Goal: Information Seeking & Learning: Learn about a topic

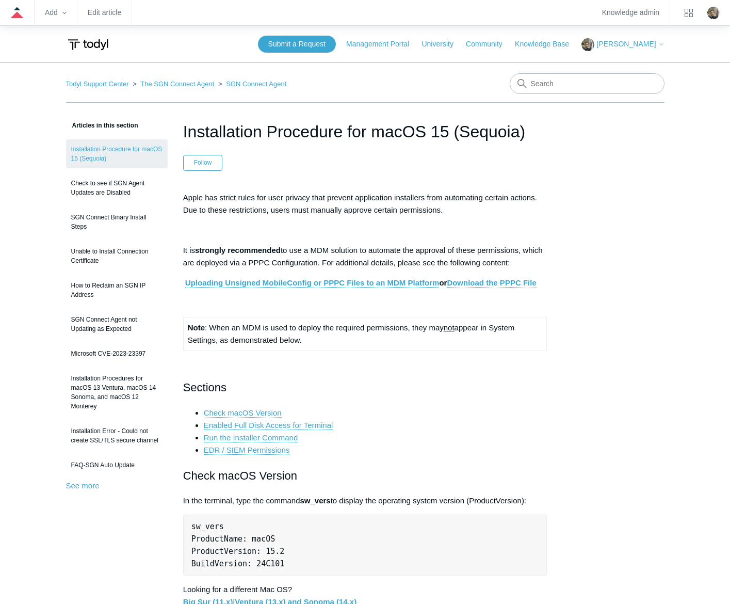
scroll to position [1256, 0]
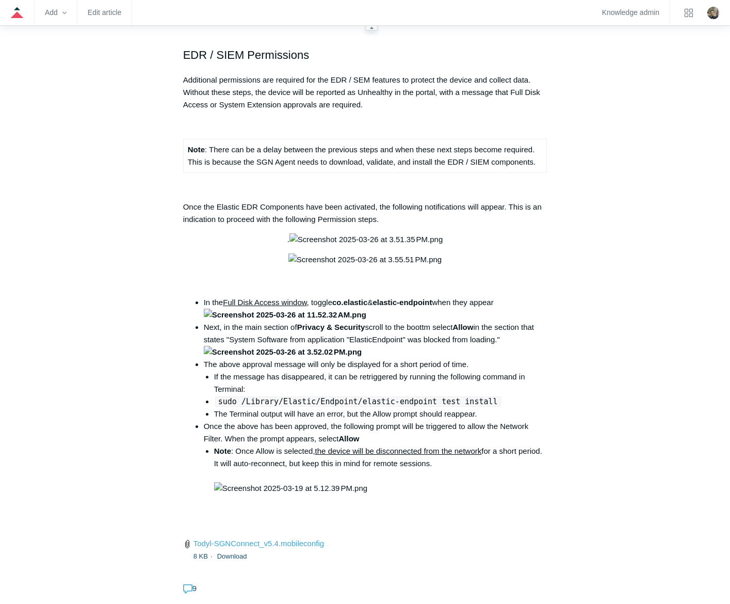
scroll to position [4363, 0]
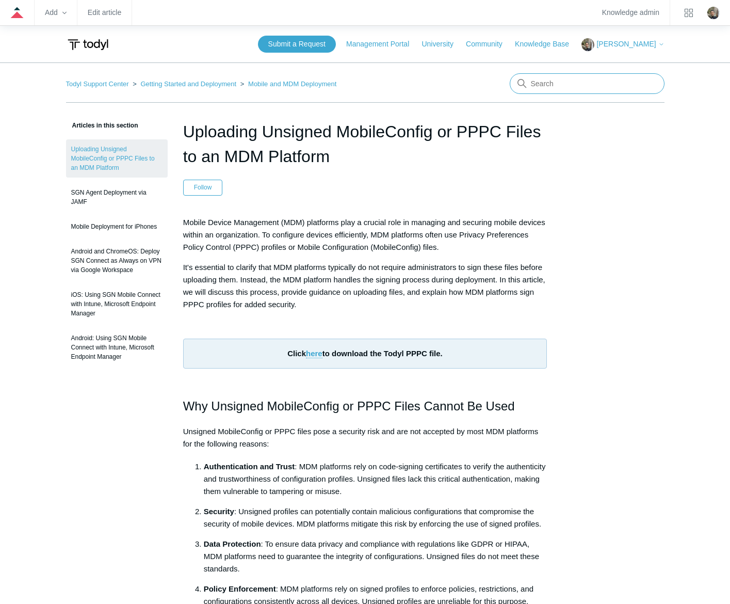
click at [537, 89] on input "Search" at bounding box center [587, 83] width 155 height 21
type input "intune"
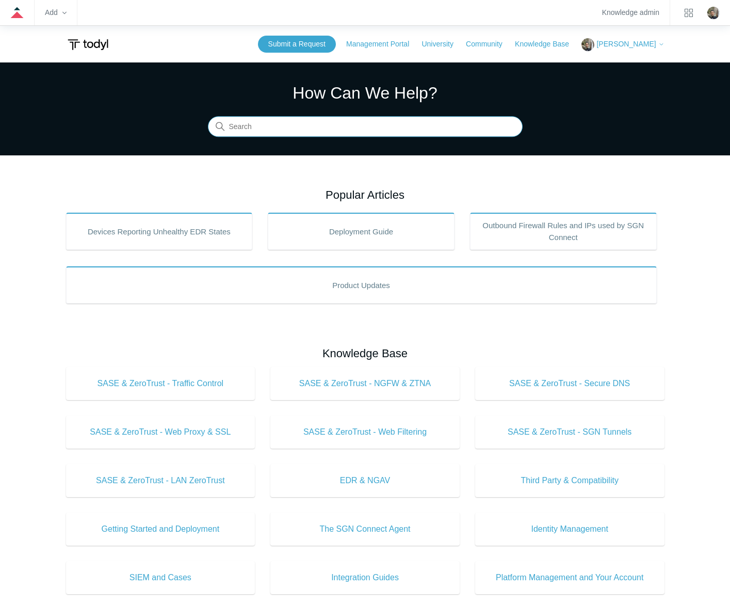
click at [399, 134] on input "Search" at bounding box center [365, 127] width 315 height 21
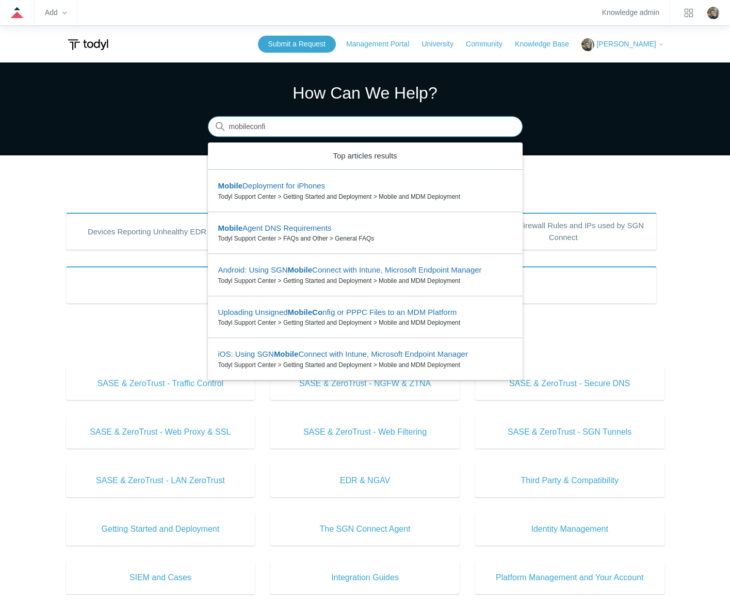
type input "mobileconfig"
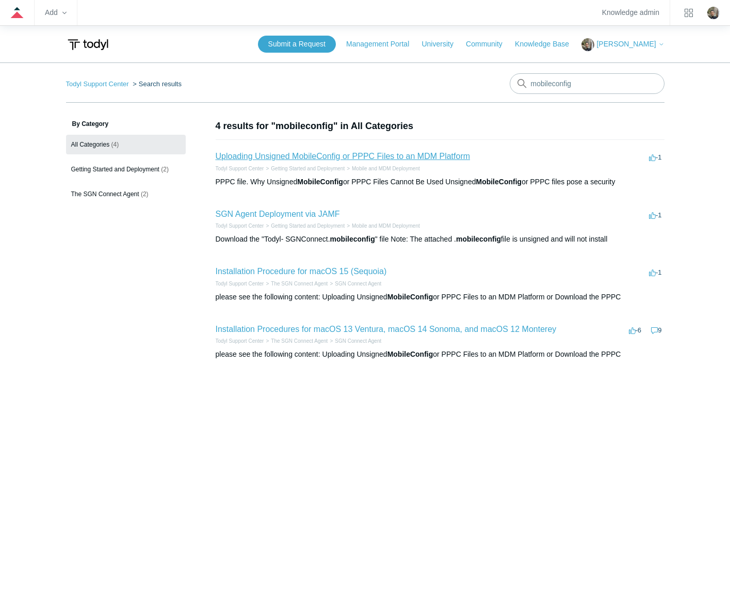
click at [393, 154] on link "Uploading Unsigned MobileConfig or PPPC Files to an MDM Platform" at bounding box center [343, 156] width 255 height 9
